Goal: Find specific page/section: Find specific page/section

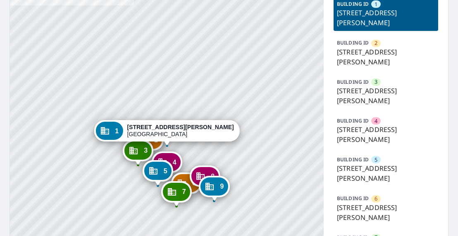
scroll to position [94, 0]
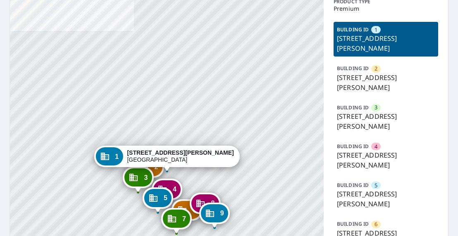
scroll to position [94, 0]
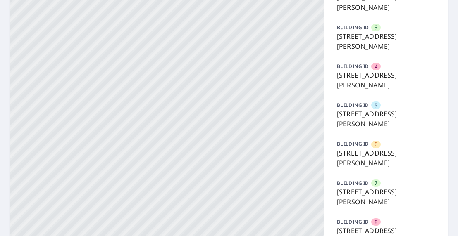
scroll to position [242, 0]
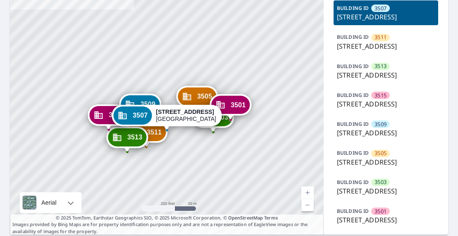
scroll to position [188, 0]
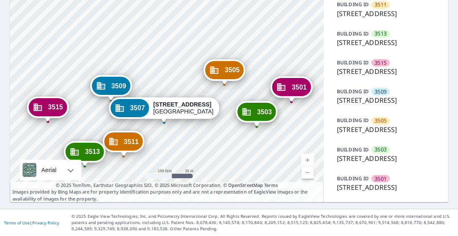
drag, startPoint x: 153, startPoint y: 65, endPoint x: 171, endPoint y: 154, distance: 90.7
click at [171, 154] on div "3511 3501 Century Oaks Dr Durham, NC 27713 3513 3501 Century Oaks Dr Durham, NC…" at bounding box center [167, 59] width 314 height 288
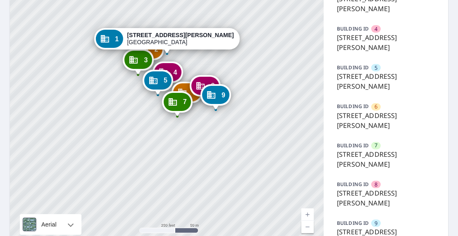
scroll to position [188, 0]
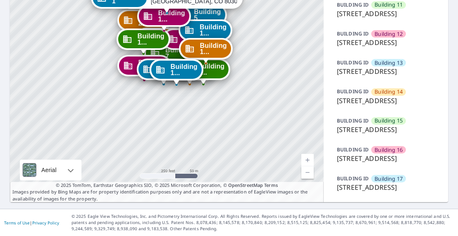
scroll to position [518, 0]
click at [385, 154] on span "Building 16" at bounding box center [388, 150] width 28 height 8
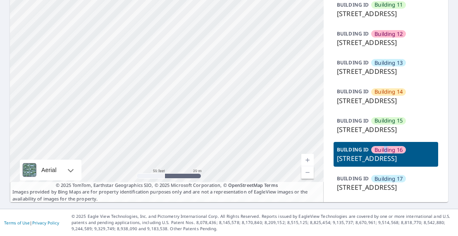
drag, startPoint x: 184, startPoint y: 57, endPoint x: 182, endPoint y: 191, distance: 133.4
drag, startPoint x: 190, startPoint y: 76, endPoint x: 213, endPoint y: 208, distance: 133.7
drag, startPoint x: 197, startPoint y: 92, endPoint x: 204, endPoint y: 223, distance: 130.8
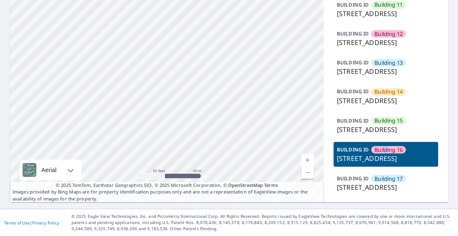
drag, startPoint x: 201, startPoint y: 161, endPoint x: 219, endPoint y: 254, distance: 94.6
drag, startPoint x: 133, startPoint y: 54, endPoint x: 212, endPoint y: 191, distance: 158.4
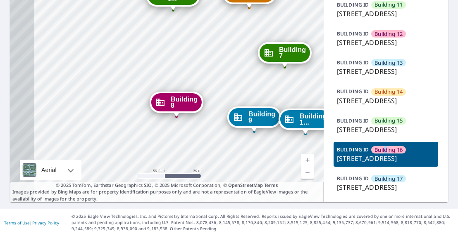
drag, startPoint x: 212, startPoint y: 202, endPoint x: 216, endPoint y: 208, distance: 8.0
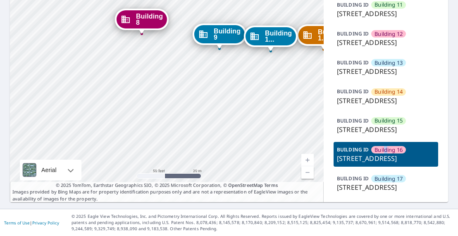
drag, startPoint x: 175, startPoint y: 87, endPoint x: 169, endPoint y: 234, distance: 147.2
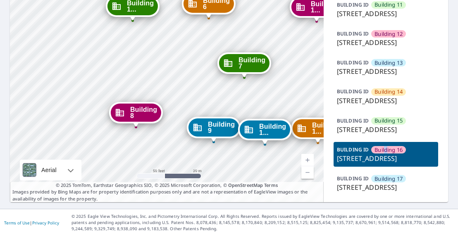
drag, startPoint x: 204, startPoint y: 95, endPoint x: 166, endPoint y: 204, distance: 115.0
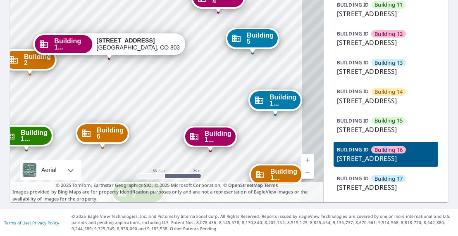
drag, startPoint x: 226, startPoint y: 69, endPoint x: 123, endPoint y: 197, distance: 163.9
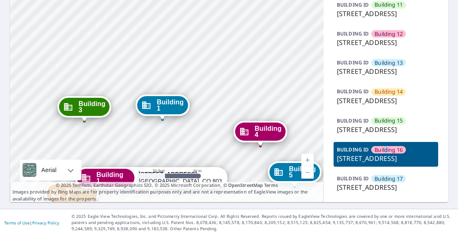
drag, startPoint x: 229, startPoint y: 80, endPoint x: 258, endPoint y: 166, distance: 90.7
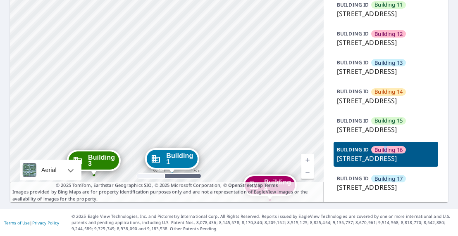
drag, startPoint x: 208, startPoint y: 133, endPoint x: 209, endPoint y: 139, distance: 6.3
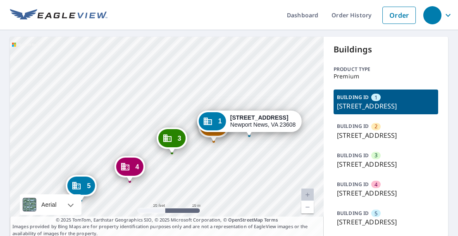
drag, startPoint x: 261, startPoint y: 167, endPoint x: 247, endPoint y: 165, distance: 13.7
click at [247, 165] on div "2 121 Windsor Pines Way Newport News, VA 23608 3 121 Windsor Pines Way Newport …" at bounding box center [167, 137] width 314 height 200
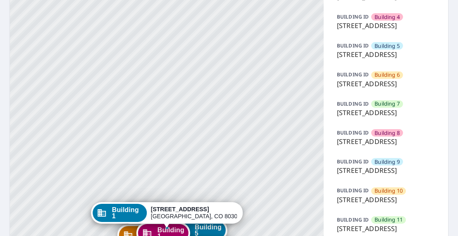
scroll to position [94, 0]
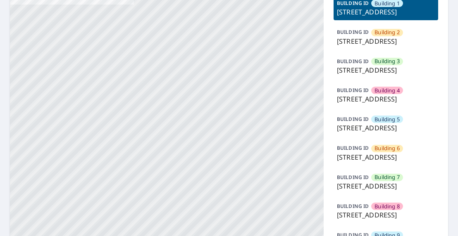
click at [380, 75] on p "[STREET_ADDRESS]" at bounding box center [386, 70] width 98 height 10
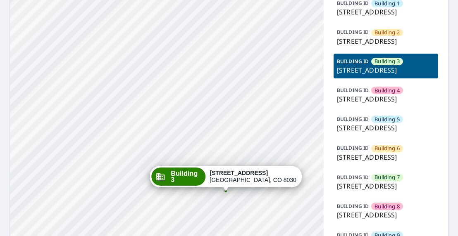
drag, startPoint x: 269, startPoint y: 153, endPoint x: 228, endPoint y: 59, distance: 102.7
click at [228, 59] on div "Building [GEOGRAPHIC_DATA][STREET_ADDRESS][STREET_ADDRESS] [GEOGRAPHIC_DATA][ST…" at bounding box center [167, 217] width 314 height 549
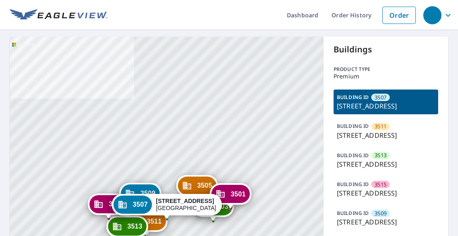
click at [367, 169] on p "[STREET_ADDRESS]" at bounding box center [386, 164] width 98 height 10
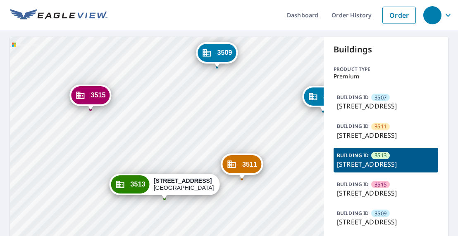
drag, startPoint x: 163, startPoint y: 151, endPoint x: 161, endPoint y: 75, distance: 76.4
click at [161, 75] on div "3507 [STREET_ADDRESS][PERSON_NAME] 3511 [STREET_ADDRESS] 3515 [STREET_ADDRESS] …" at bounding box center [167, 181] width 314 height 288
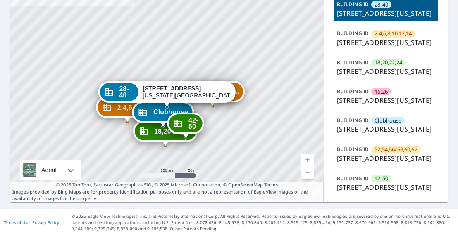
scroll to position [141, 0]
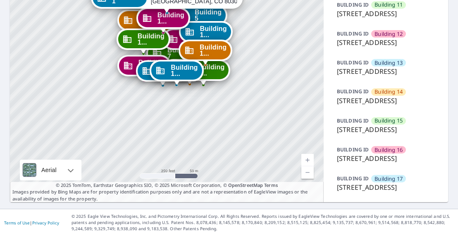
scroll to position [518, 0]
click at [380, 135] on p "3195 Westwood Court, Boulder, CO, 80304" at bounding box center [386, 130] width 98 height 10
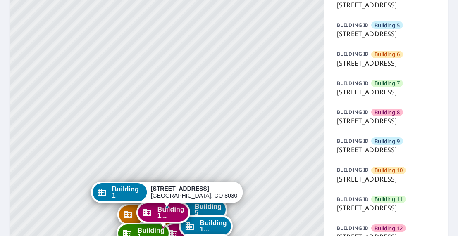
scroll to position [424, 0]
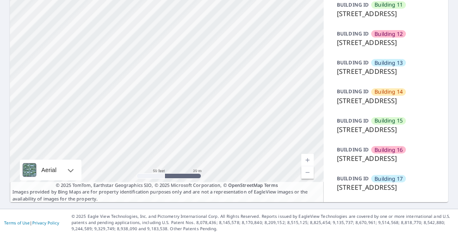
drag, startPoint x: 211, startPoint y: 48, endPoint x: 283, endPoint y: 185, distance: 155.2
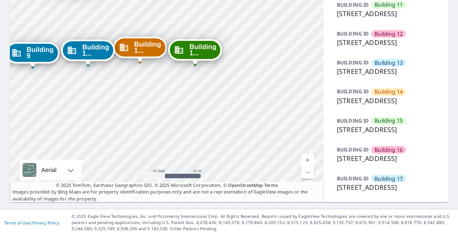
scroll to position [518, 0]
click at [354, 135] on p "3195 Westwood Court, Boulder, CO, 80304" at bounding box center [386, 130] width 98 height 10
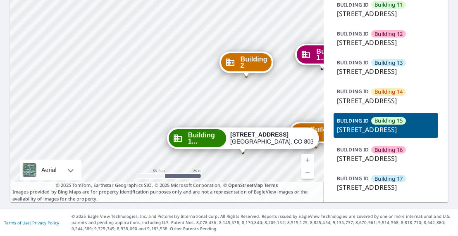
drag, startPoint x: 200, startPoint y: 185, endPoint x: 232, endPoint y: 247, distance: 69.8
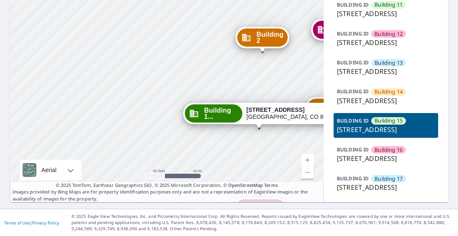
drag, startPoint x: 231, startPoint y: 114, endPoint x: 234, endPoint y: 250, distance: 135.5
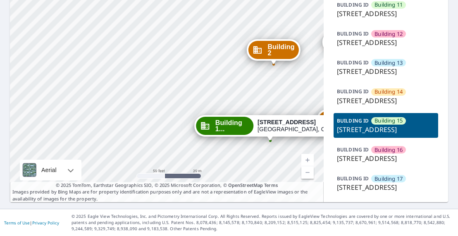
drag, startPoint x: 254, startPoint y: 80, endPoint x: 218, endPoint y: 220, distance: 144.6
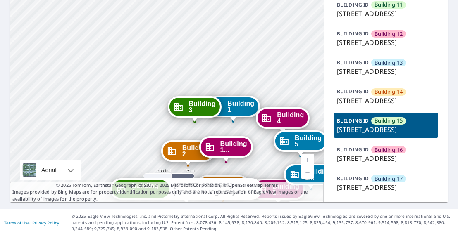
drag, startPoint x: 187, startPoint y: 78, endPoint x: 163, endPoint y: 143, distance: 69.0
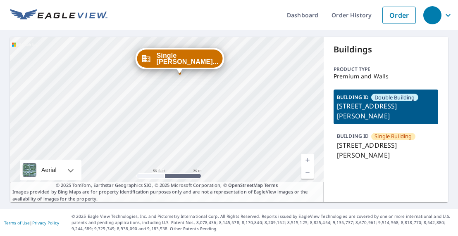
click at [213, 116] on div "Single [PERSON_NAME]... [STREET_ADDRESS][PERSON_NAME][PERSON_NAME] Double [PERS…" at bounding box center [167, 120] width 314 height 166
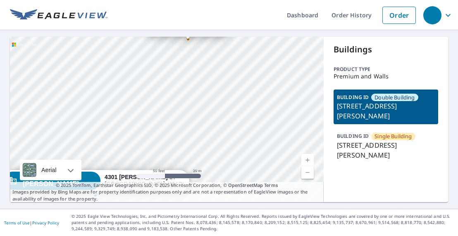
drag, startPoint x: 212, startPoint y: 131, endPoint x: 212, endPoint y: 41, distance: 90.5
click at [212, 42] on div "Single [PERSON_NAME]... [STREET_ADDRESS][PERSON_NAME][PERSON_NAME] Double [PERS…" at bounding box center [167, 120] width 314 height 166
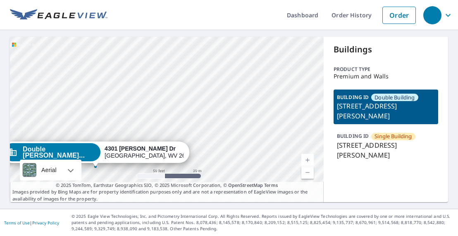
drag, startPoint x: 175, startPoint y: 121, endPoint x: 180, endPoint y: 88, distance: 33.5
click at [180, 88] on div "Single [PERSON_NAME]... [STREET_ADDRESS][PERSON_NAME][PERSON_NAME] Double [PERS…" at bounding box center [167, 120] width 314 height 166
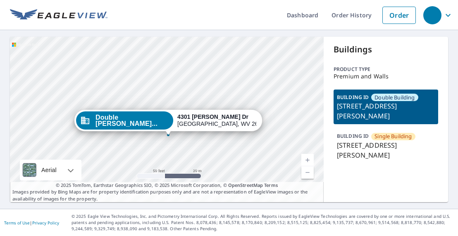
drag, startPoint x: 130, startPoint y: 154, endPoint x: 178, endPoint y: 154, distance: 48.3
click at [178, 154] on div "Single Bui... 15203 Koehler Dr Morgantown, WV 26508 Double Bui... 4301 Koehler …" at bounding box center [167, 120] width 314 height 166
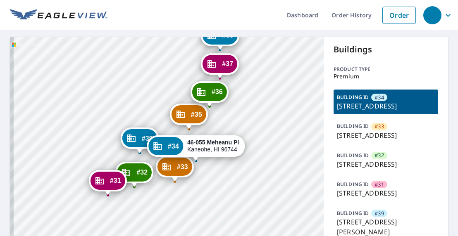
drag, startPoint x: 238, startPoint y: 171, endPoint x: 267, endPoint y: 93, distance: 83.3
click at [267, 93] on div "#33 46-075 [GEOGRAPHIC_DATA] #32 46-159 [GEOGRAPHIC_DATA] #31 46-149 [GEOGRAPHI…" at bounding box center [167, 210] width 314 height 346
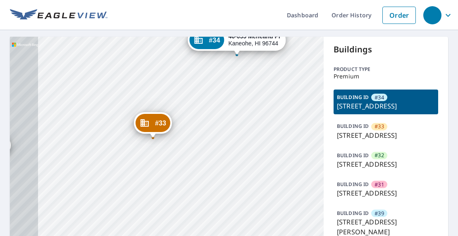
drag, startPoint x: 202, startPoint y: 188, endPoint x: 257, endPoint y: 92, distance: 110.1
click at [251, 83] on div "#33 46-075 [GEOGRAPHIC_DATA] #32 46-159 [GEOGRAPHIC_DATA] #31 46-149 [GEOGRAPHI…" at bounding box center [167, 210] width 314 height 346
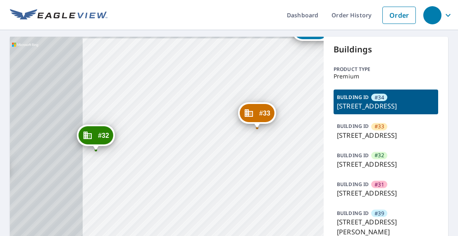
drag, startPoint x: 184, startPoint y: 154, endPoint x: 285, endPoint y: 149, distance: 100.9
click at [285, 149] on div "#33 46-075 [GEOGRAPHIC_DATA] #32 46-159 [GEOGRAPHIC_DATA] #31 46-149 [GEOGRAPHI…" at bounding box center [167, 210] width 314 height 346
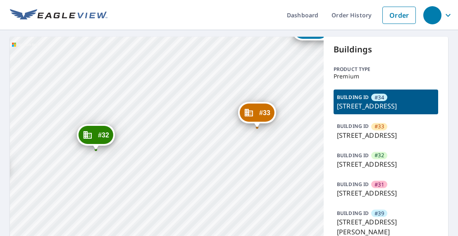
drag, startPoint x: 158, startPoint y: 164, endPoint x: 287, endPoint y: 149, distance: 129.7
click at [281, 148] on div "#33 46-075 [GEOGRAPHIC_DATA] #32 46-159 [GEOGRAPHIC_DATA] #31 46-149 [GEOGRAPHI…" at bounding box center [167, 210] width 314 height 346
